Goal: Information Seeking & Learning: Learn about a topic

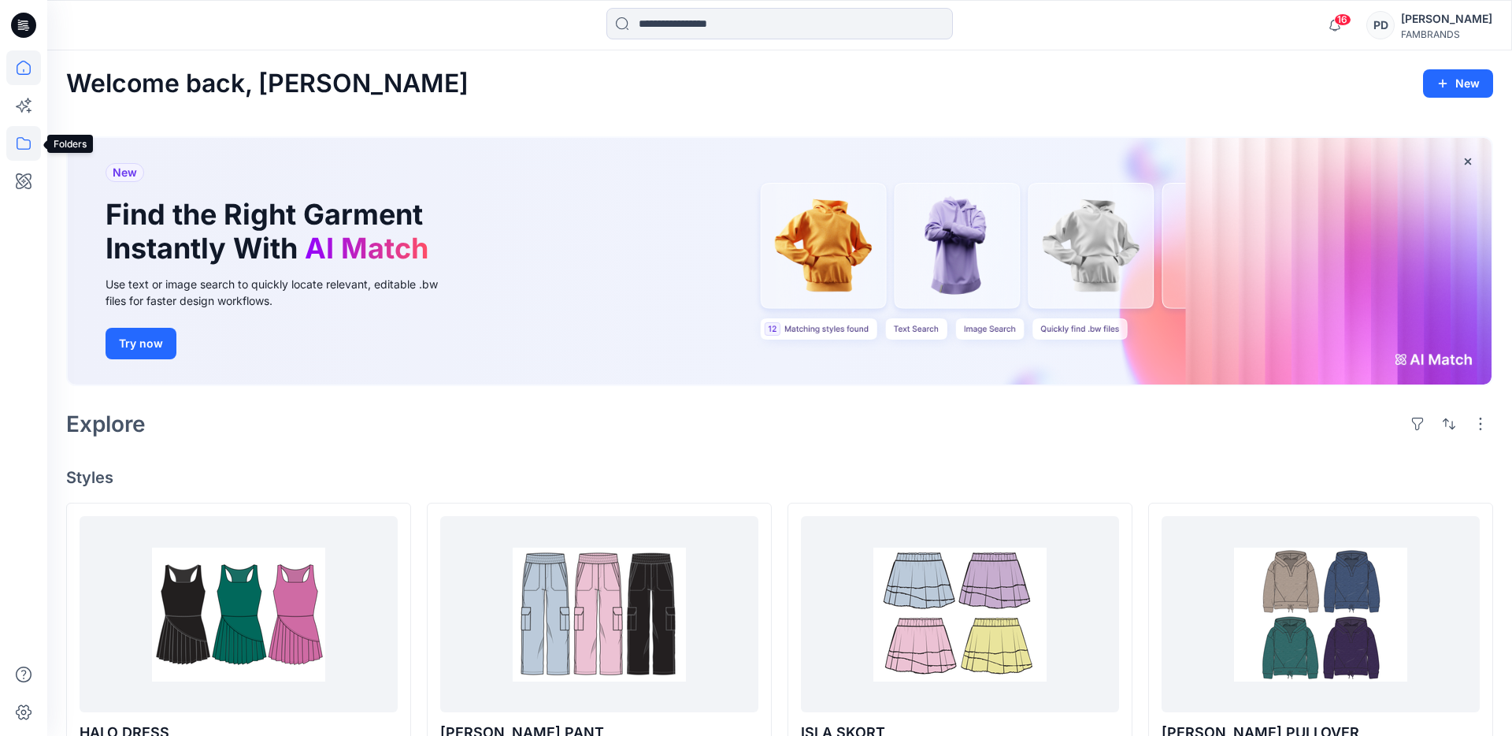
click at [20, 144] on icon at bounding box center [23, 143] width 35 height 35
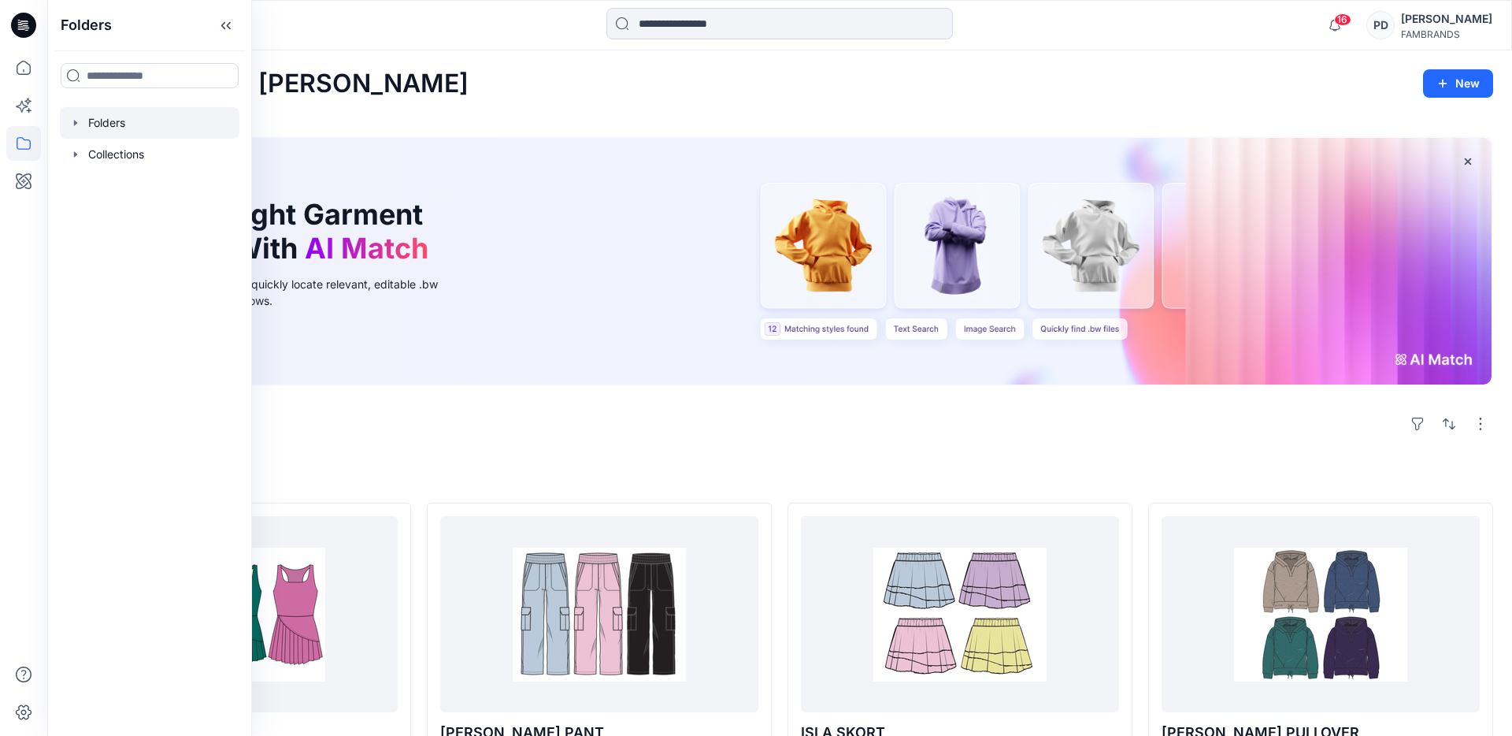
click at [77, 125] on icon "button" at bounding box center [75, 123] width 13 height 13
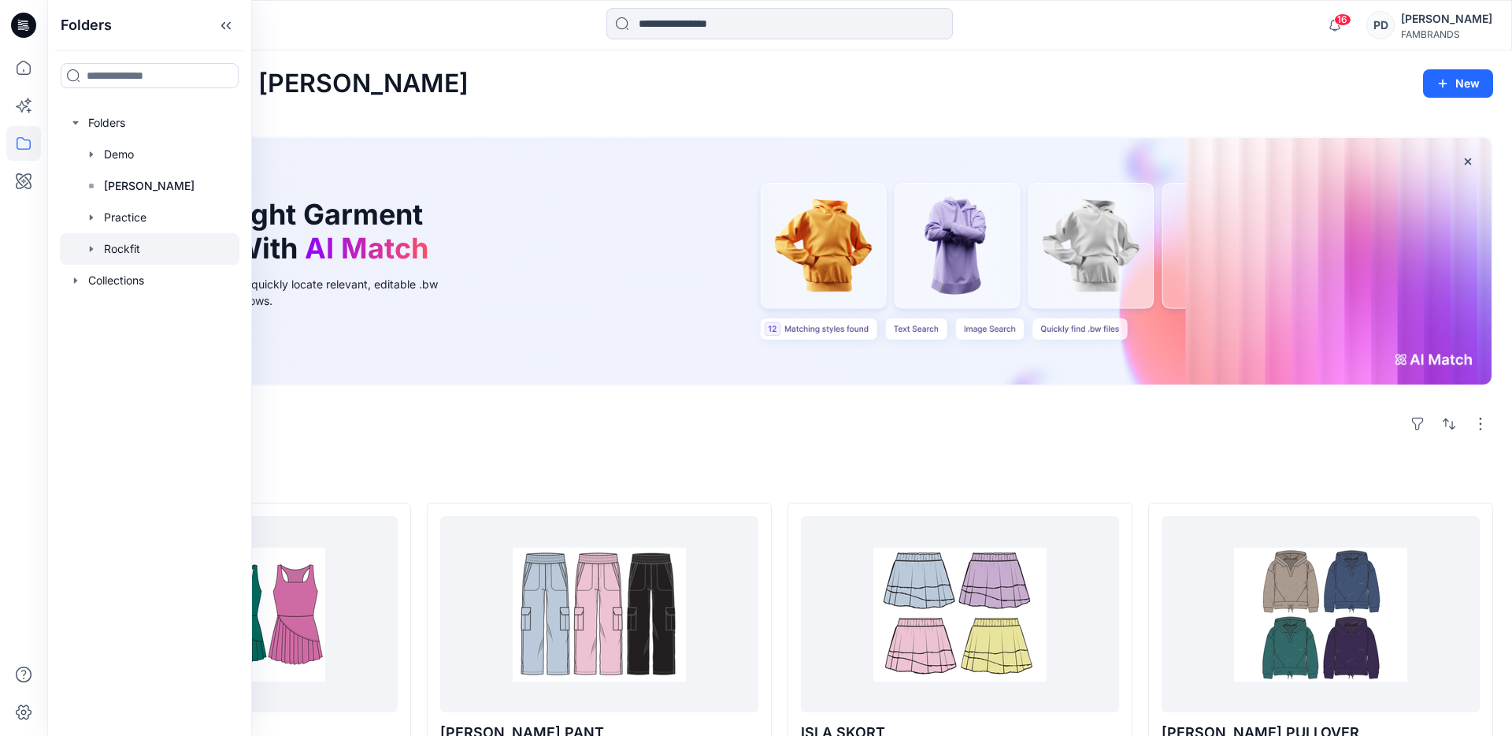
click at [91, 252] on icon "button" at bounding box center [91, 249] width 13 height 13
click at [109, 284] on icon "button" at bounding box center [107, 280] width 13 height 13
click at [137, 282] on div at bounding box center [150, 281] width 180 height 32
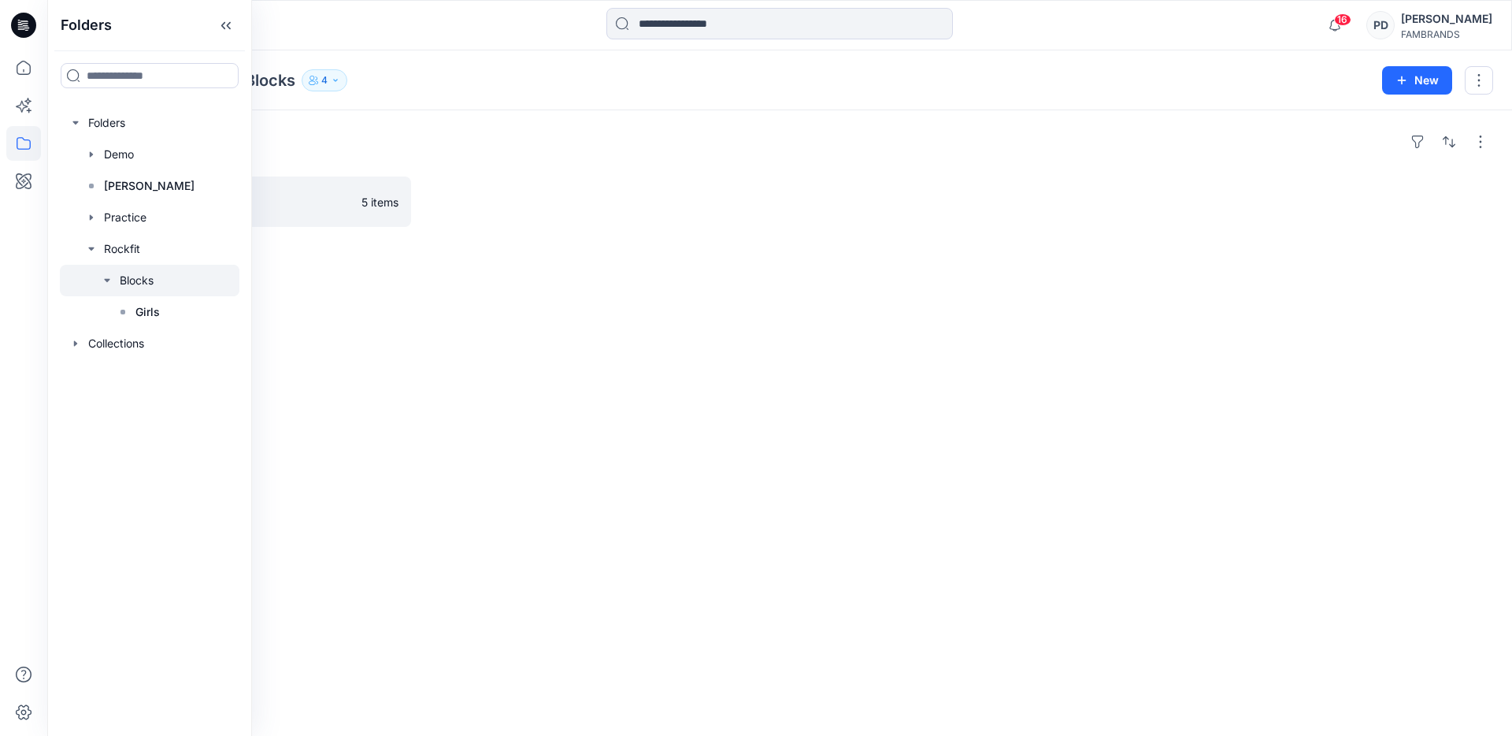
drag, startPoint x: 531, startPoint y: 280, endPoint x: 336, endPoint y: 247, distance: 197.5
click at [527, 279] on div "Folders Girls 5 items" at bounding box center [779, 422] width 1465 height 625
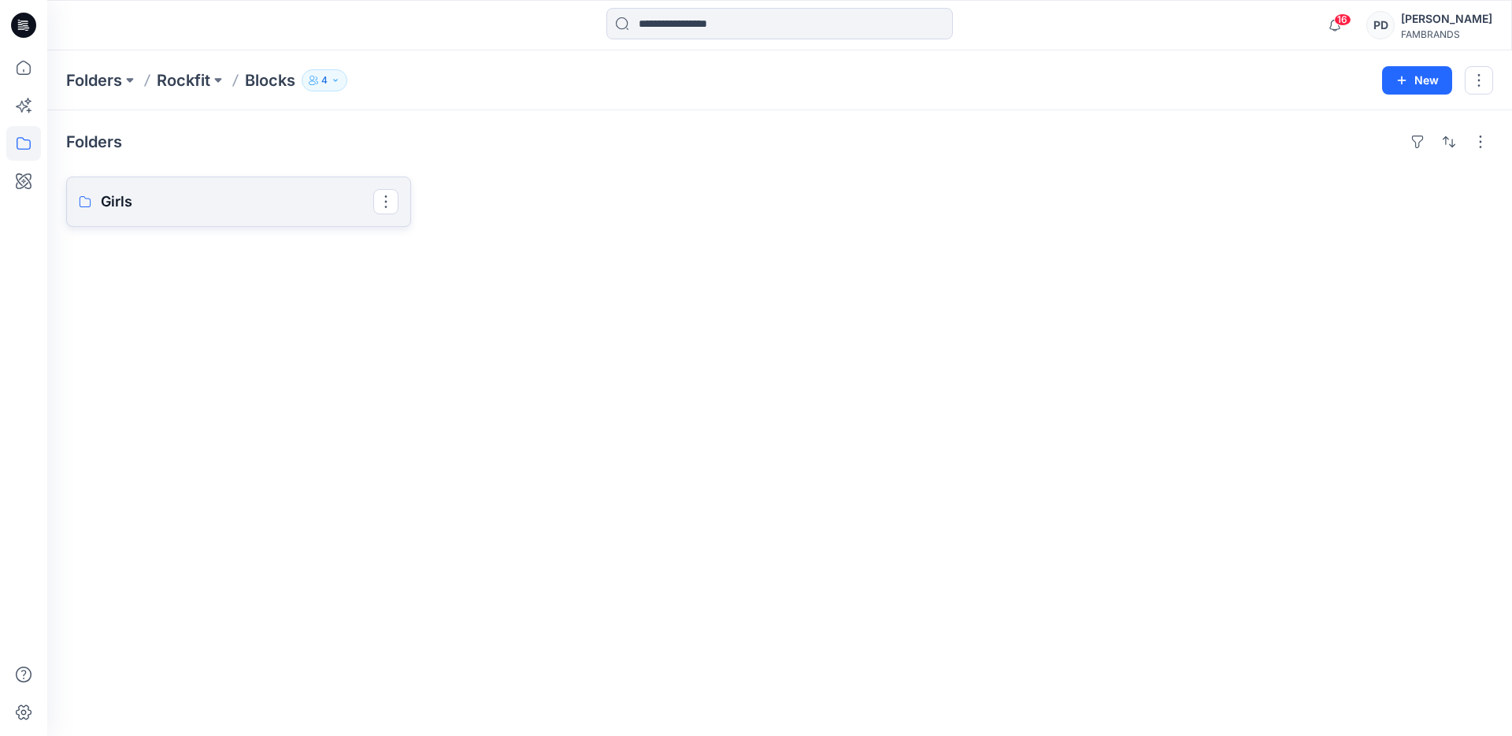
click at [306, 206] on p "Girls" at bounding box center [237, 202] width 273 height 22
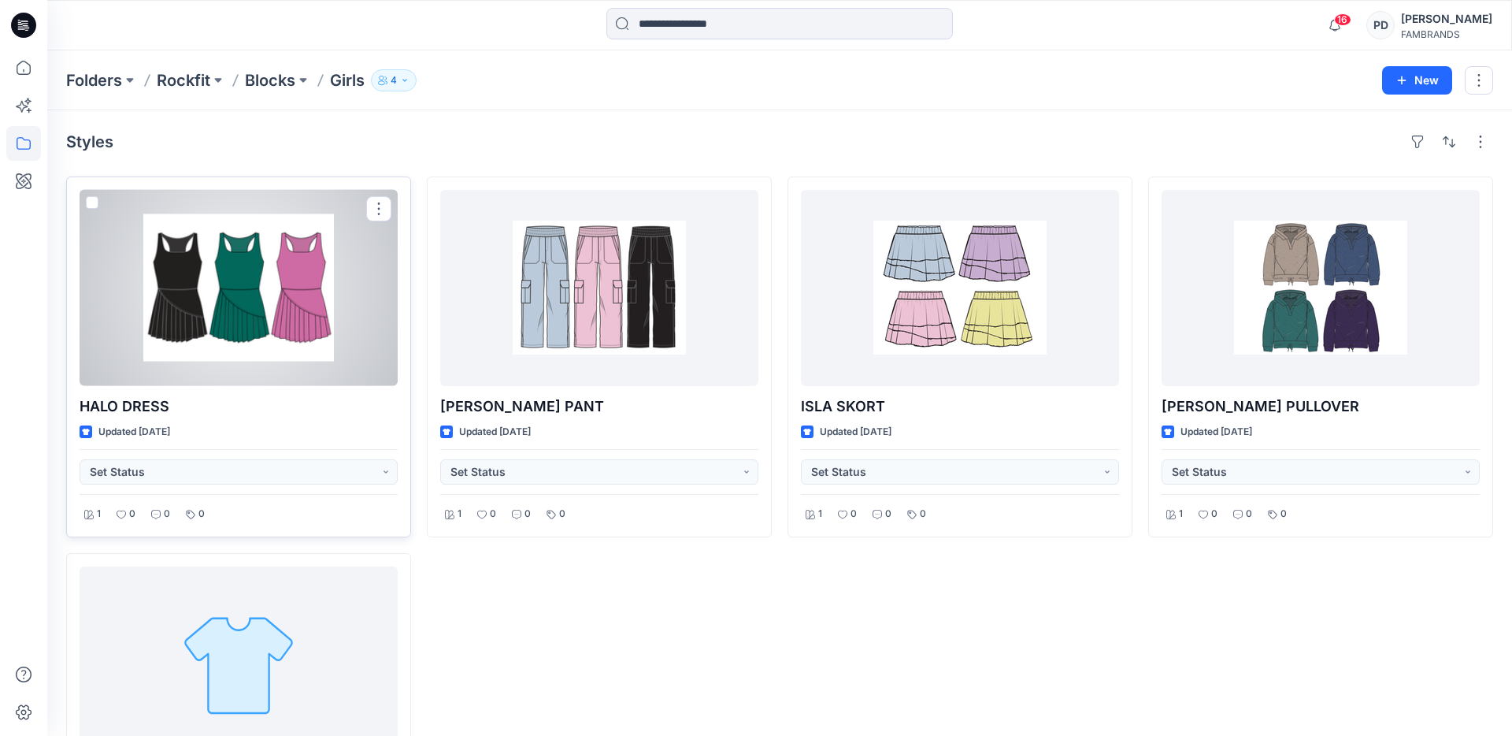
click at [319, 349] on div at bounding box center [239, 288] width 318 height 196
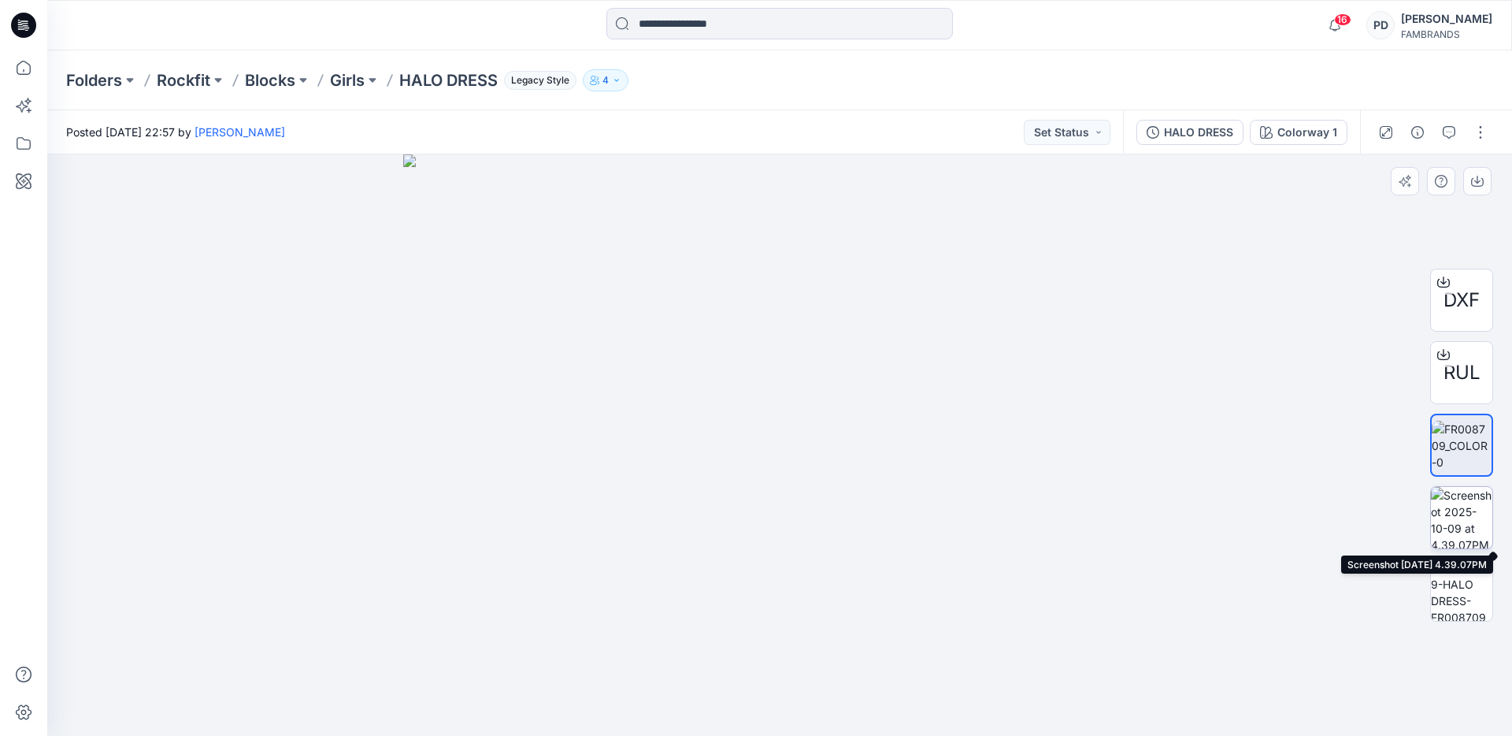
click at [1470, 517] on img at bounding box center [1461, 517] width 61 height 61
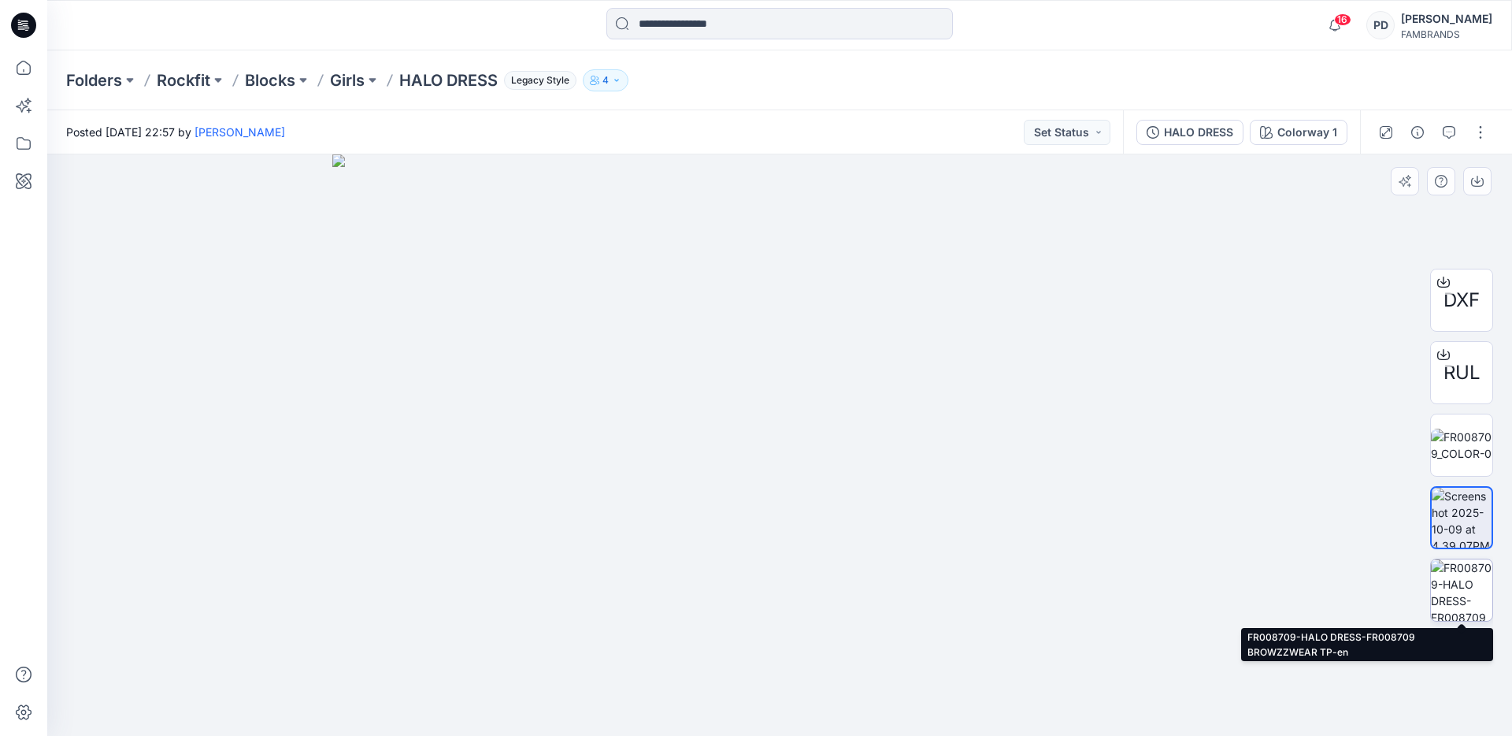
click at [1468, 592] on img at bounding box center [1461, 589] width 61 height 61
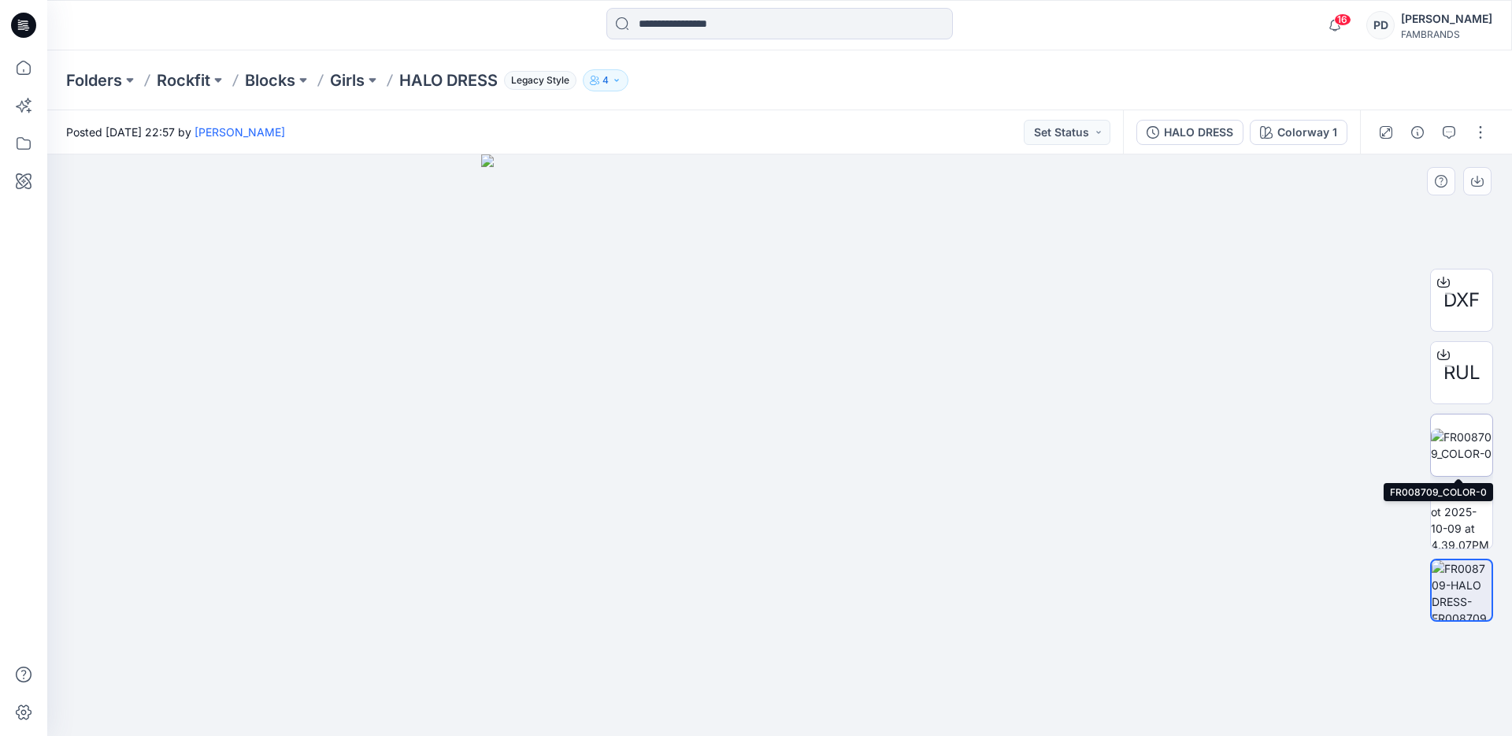
click at [1466, 444] on img at bounding box center [1461, 444] width 61 height 33
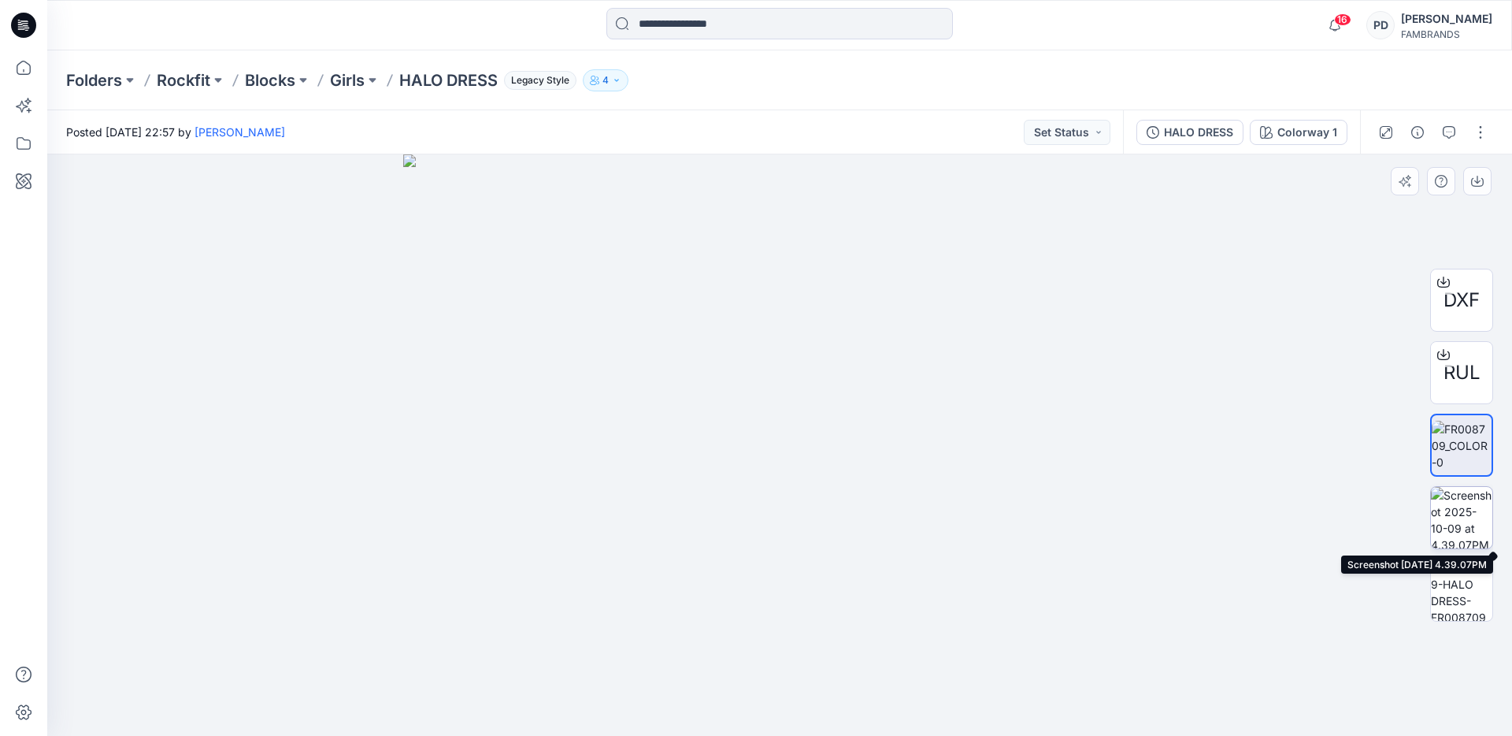
click at [1469, 518] on img at bounding box center [1461, 517] width 61 height 61
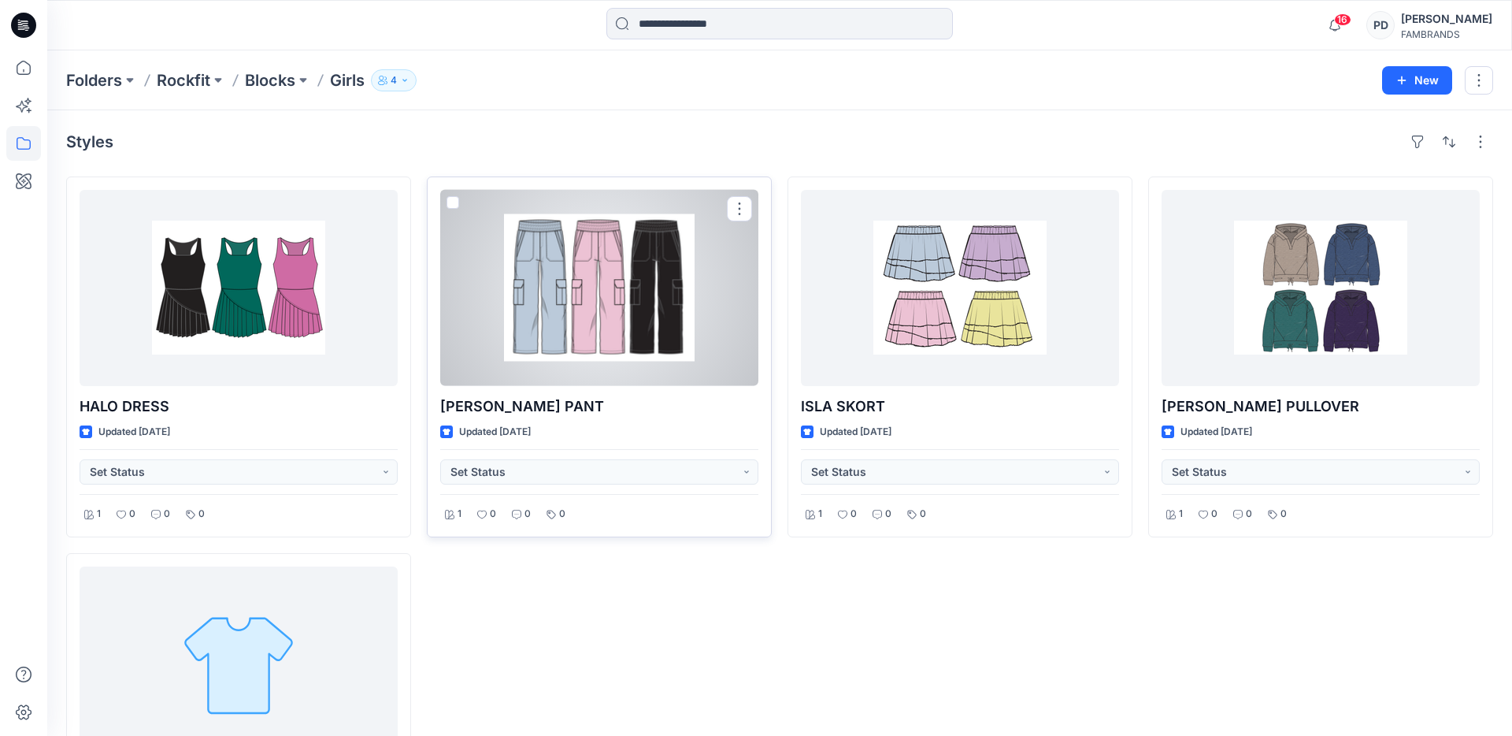
click at [610, 376] on div at bounding box center [599, 288] width 318 height 196
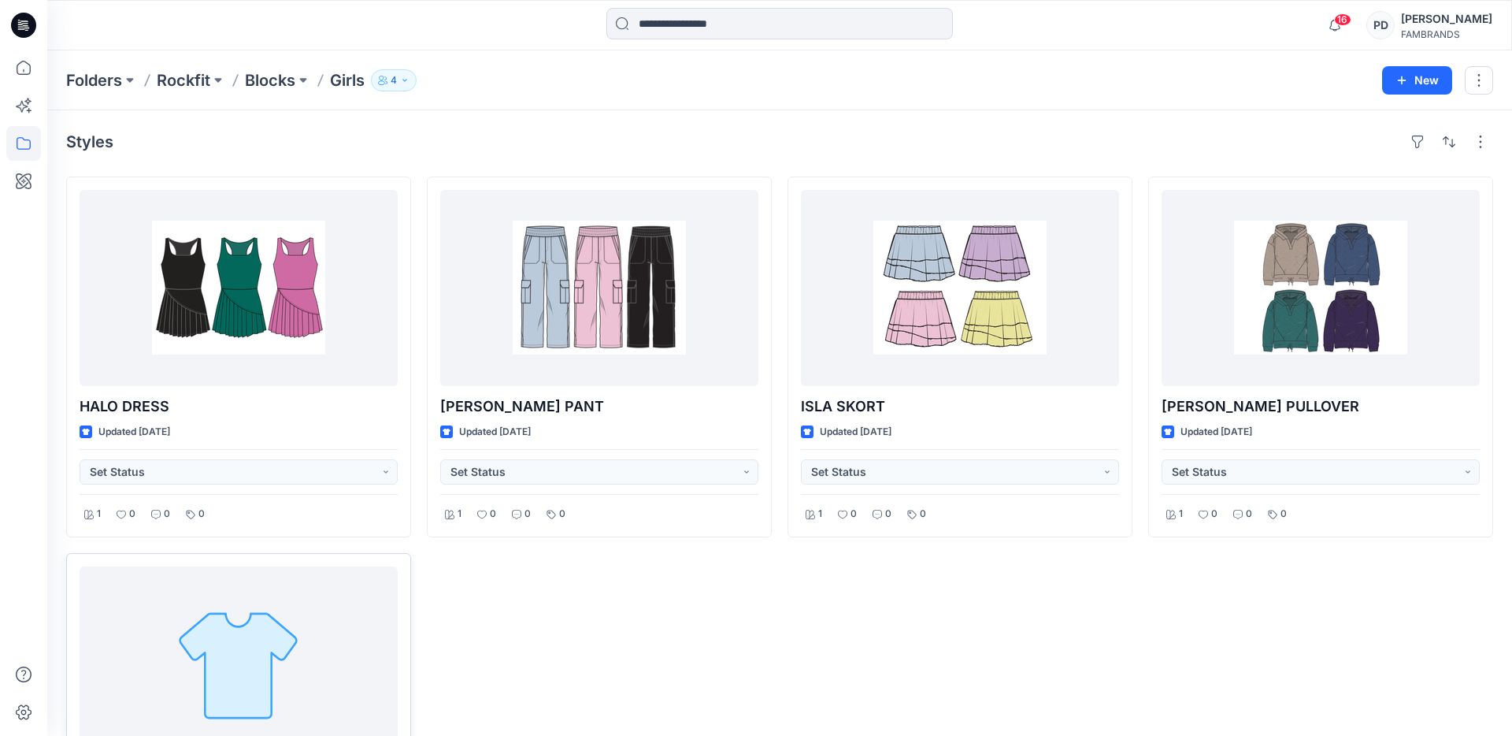
scroll to position [197, 0]
